Goal: Transaction & Acquisition: Purchase product/service

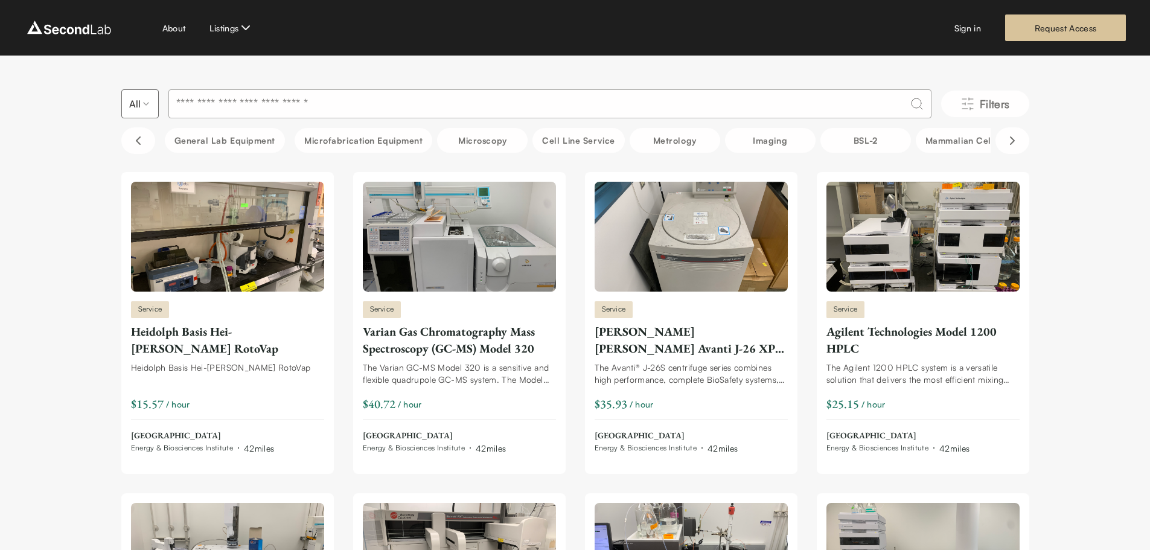
click at [218, 109] on input at bounding box center [549, 103] width 763 height 29
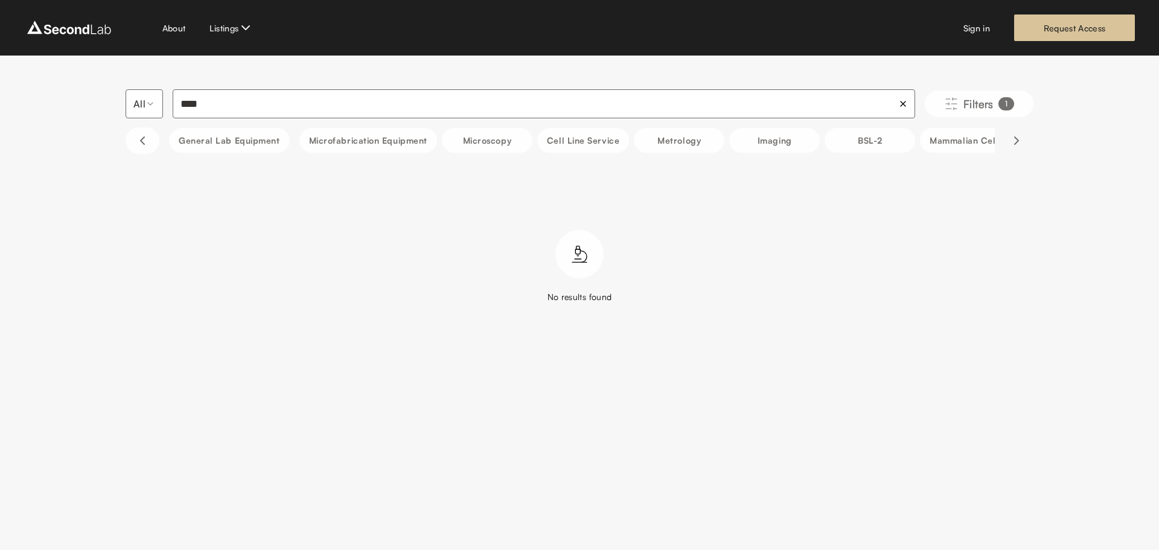
click at [1008, 142] on button "Scroll right" at bounding box center [1017, 140] width 34 height 27
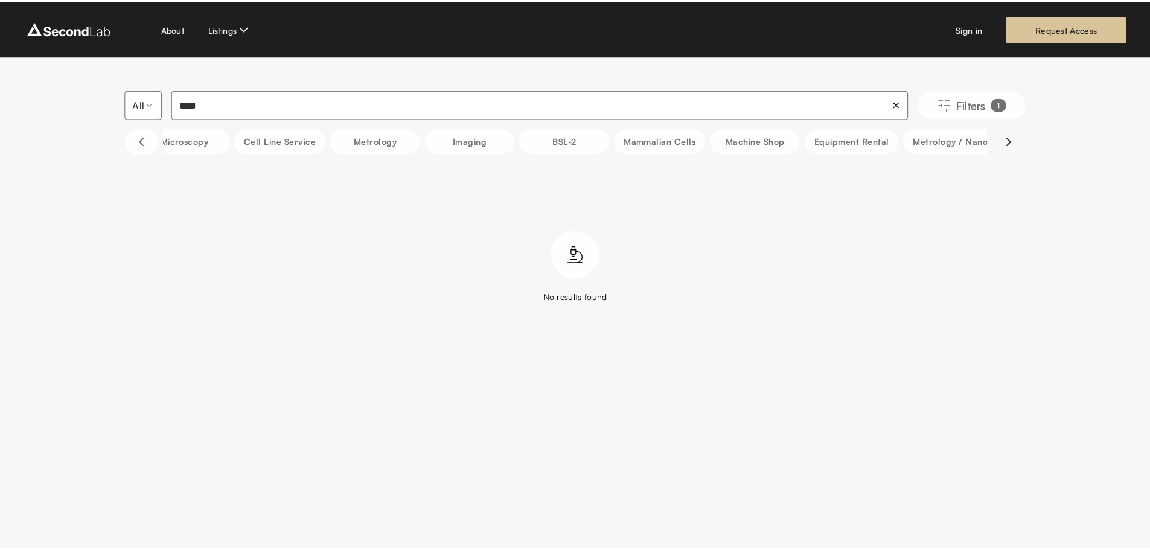
scroll to position [0, 302]
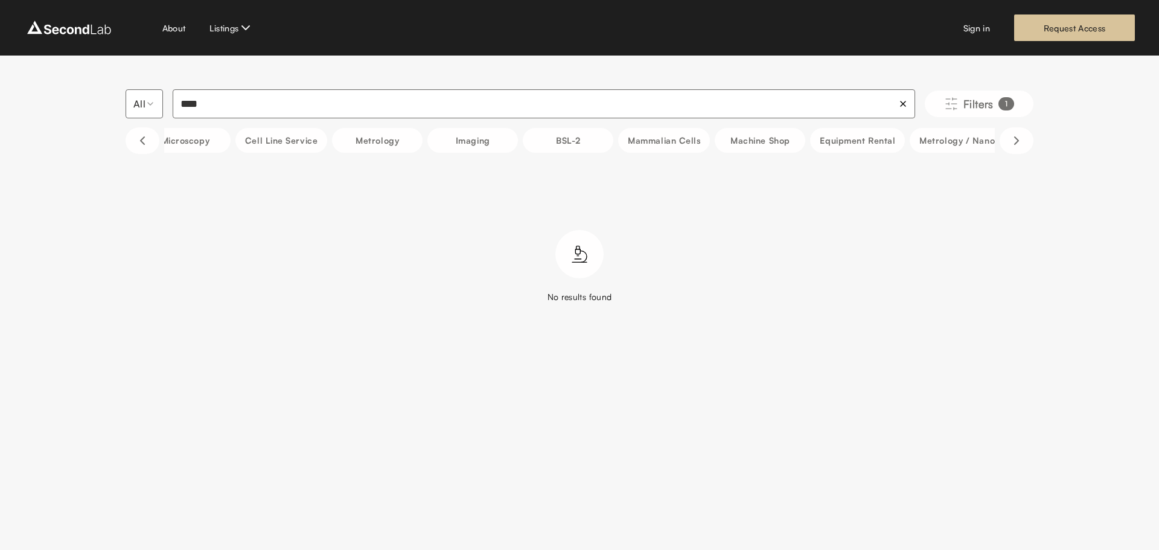
drag, startPoint x: 273, startPoint y: 101, endPoint x: 147, endPoint y: 98, distance: 126.2
click at [147, 98] on div "All **** Filters 1" at bounding box center [580, 103] width 908 height 29
type input "**********"
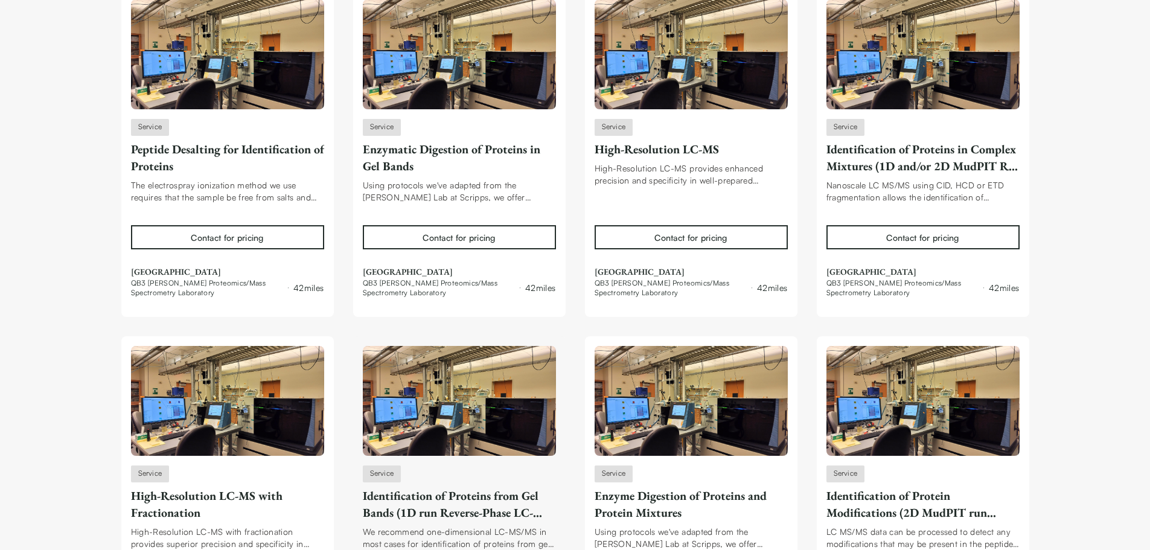
scroll to position [176, 0]
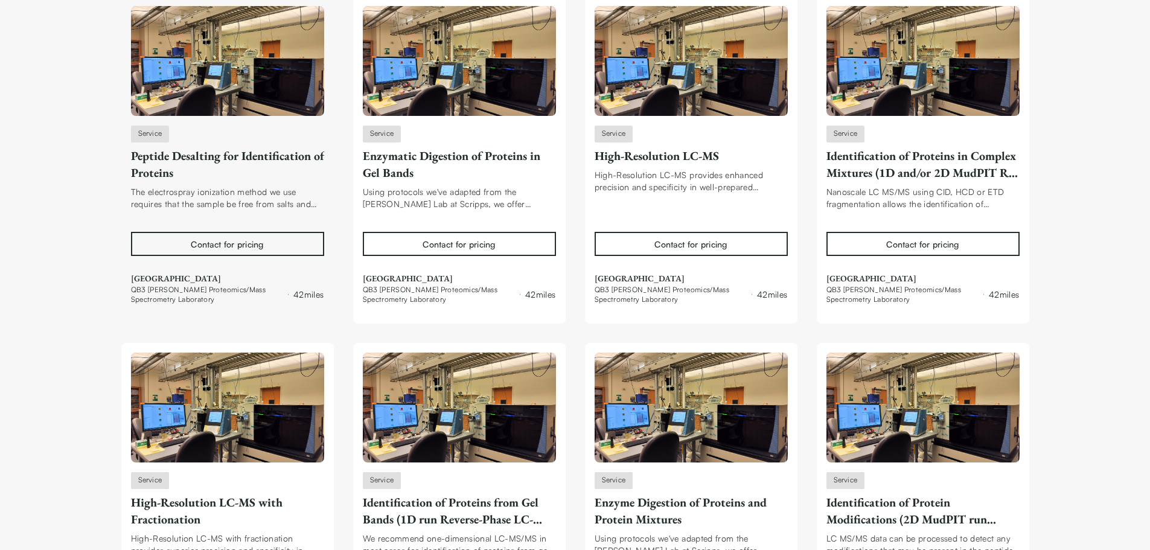
click at [219, 246] on div "Contact for pricing" at bounding box center [227, 244] width 72 height 13
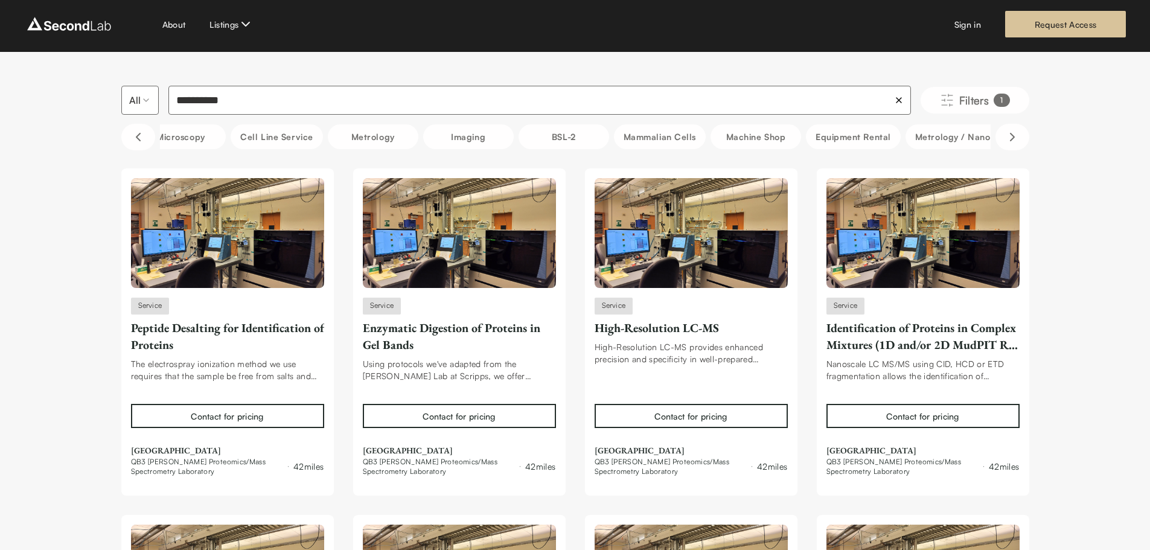
scroll to position [0, 0]
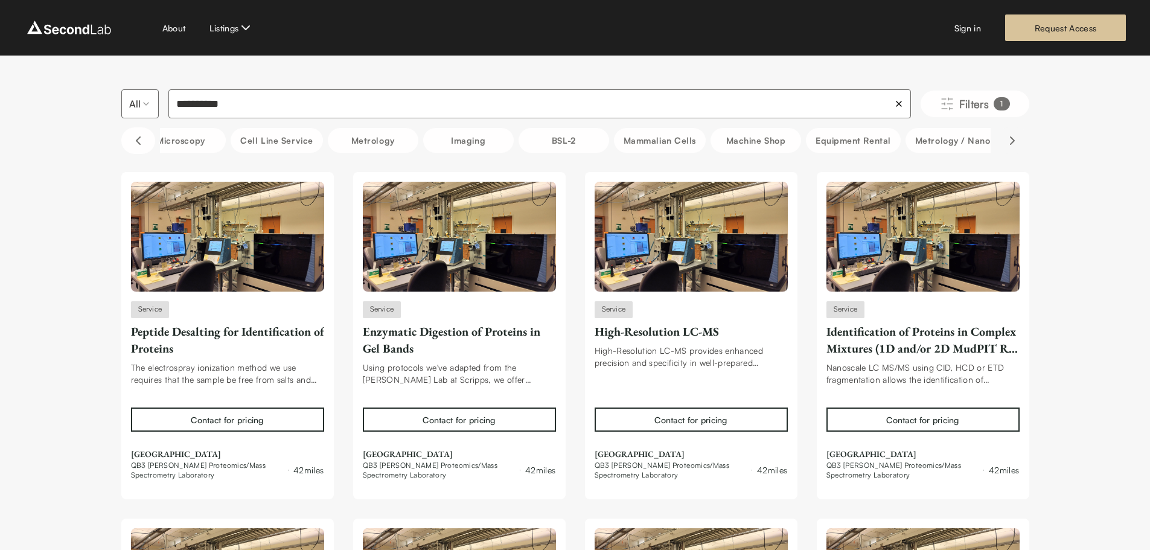
click at [1003, 138] on button "Scroll right" at bounding box center [1012, 140] width 34 height 27
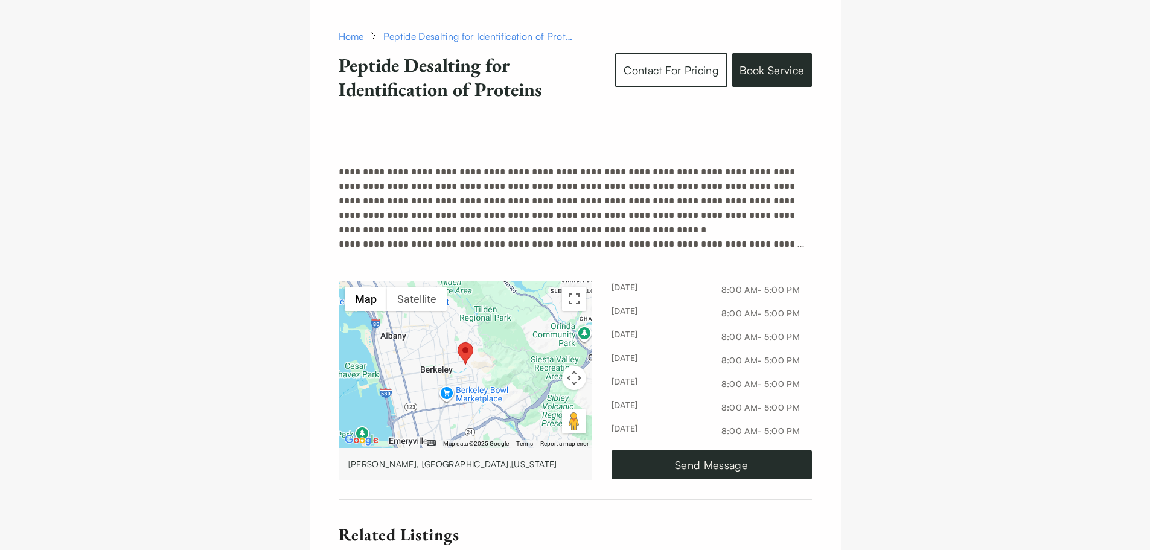
scroll to position [1328, 0]
